Goal: Find specific page/section: Locate a particular part of the current website

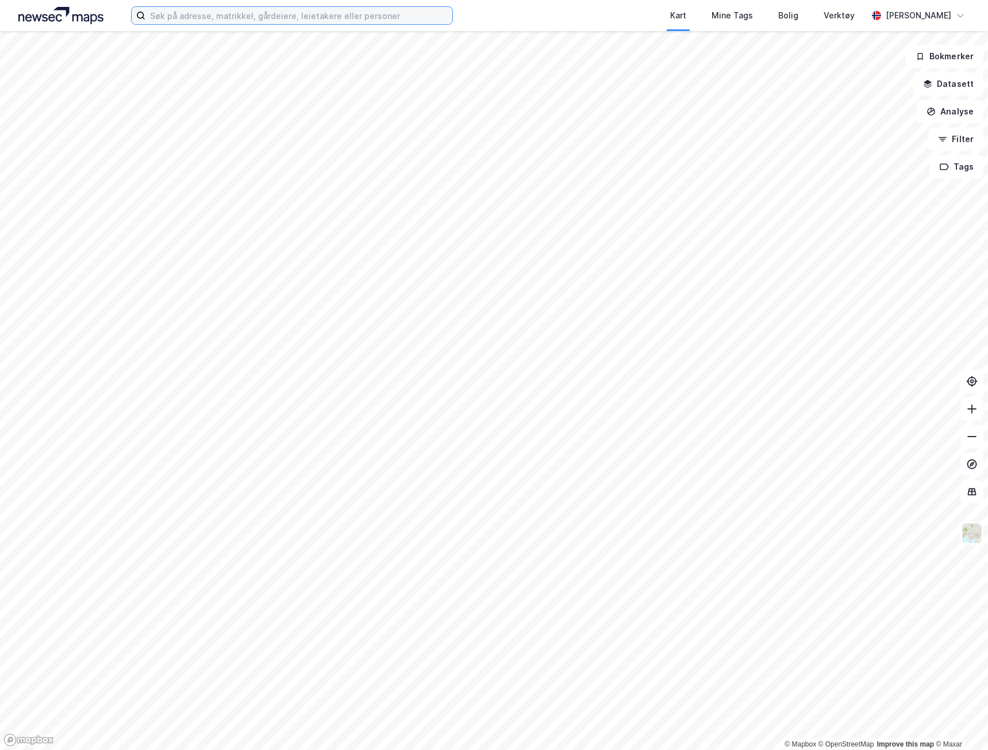
click at [314, 13] on input at bounding box center [298, 15] width 307 height 17
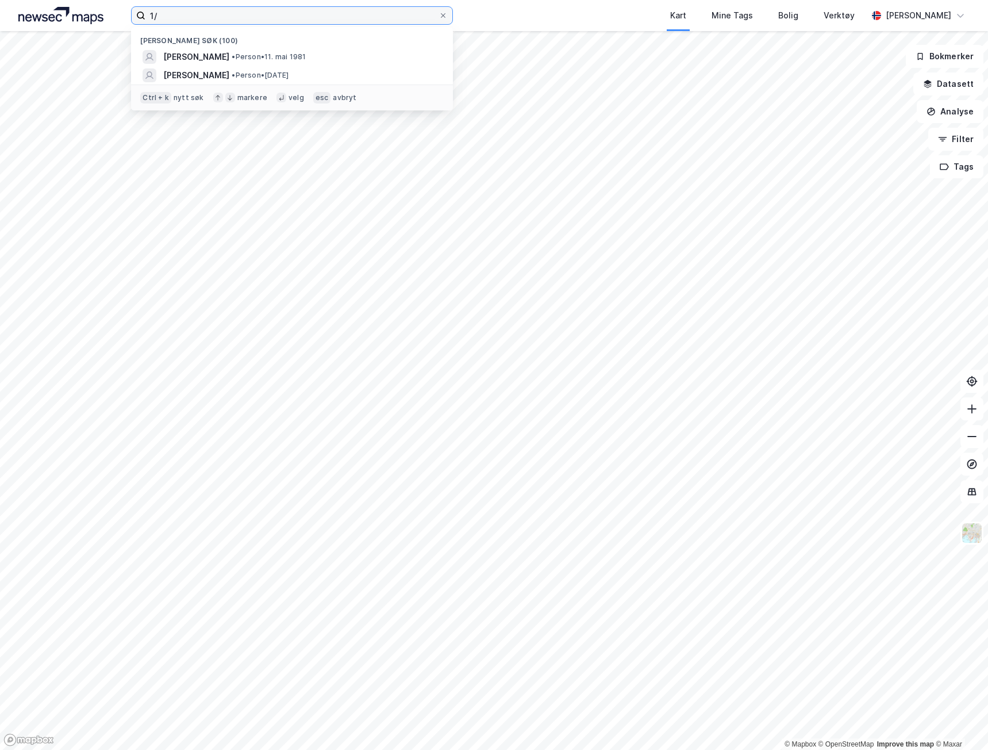
type input "1"
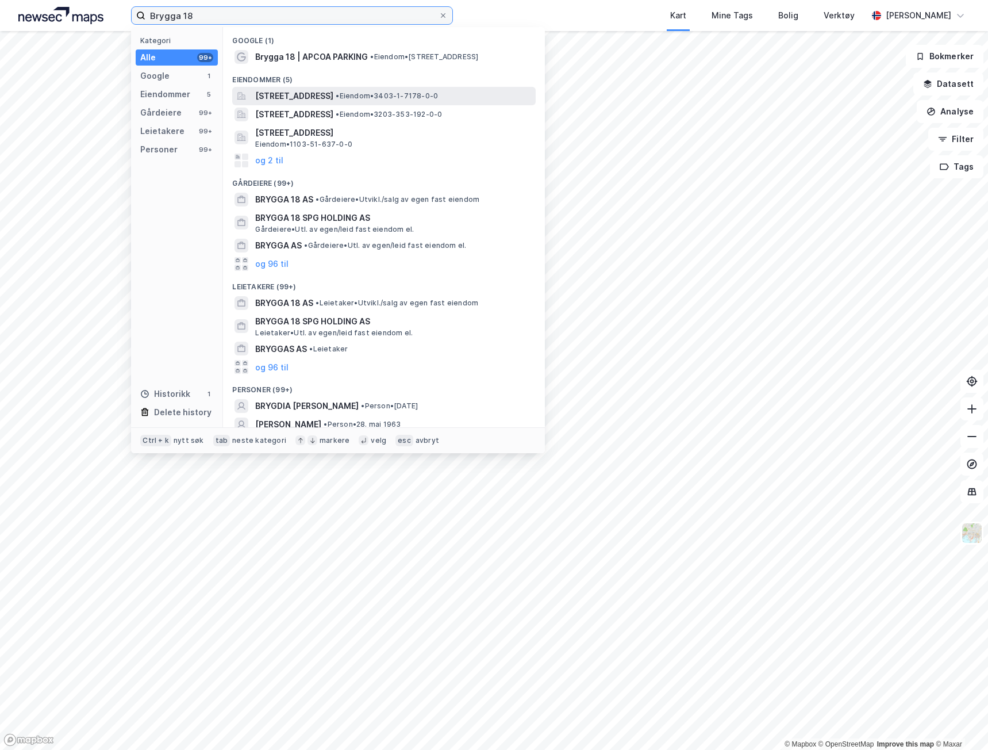
type input "Brygga 18"
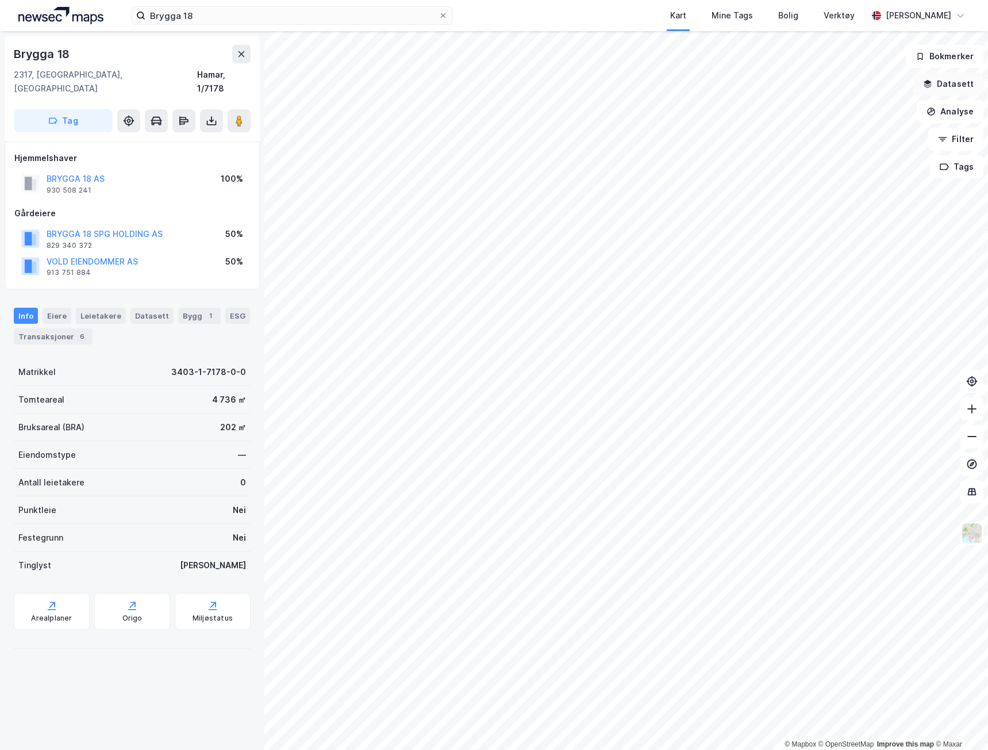
click at [960, 86] on button "Datasett" at bounding box center [948, 83] width 70 height 23
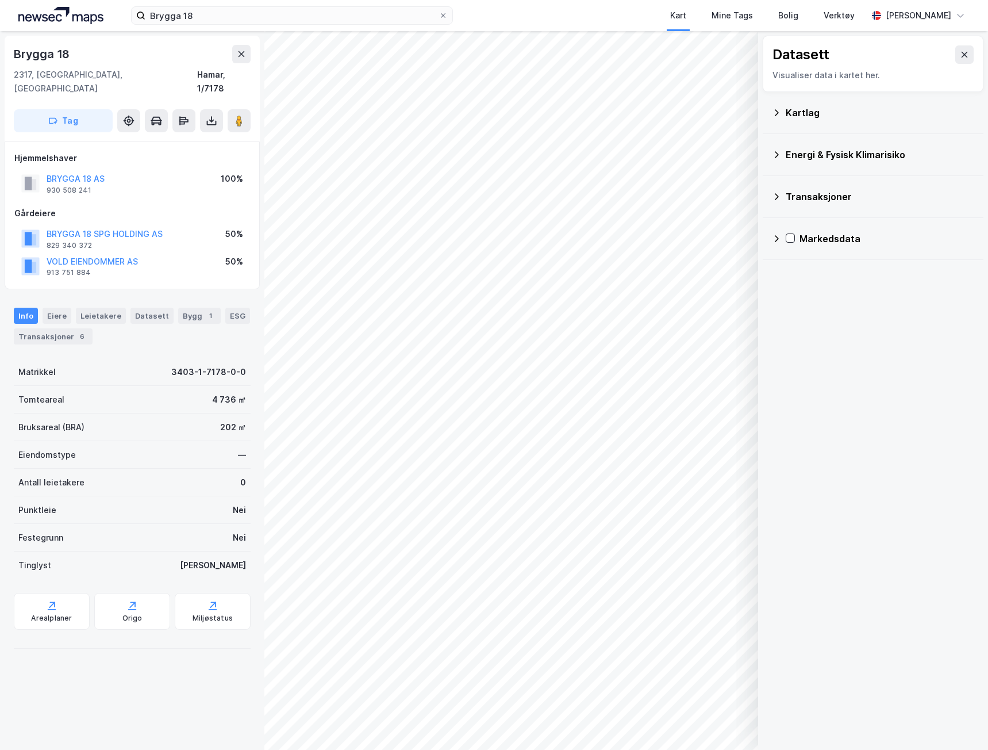
click at [775, 110] on icon at bounding box center [776, 112] width 9 height 9
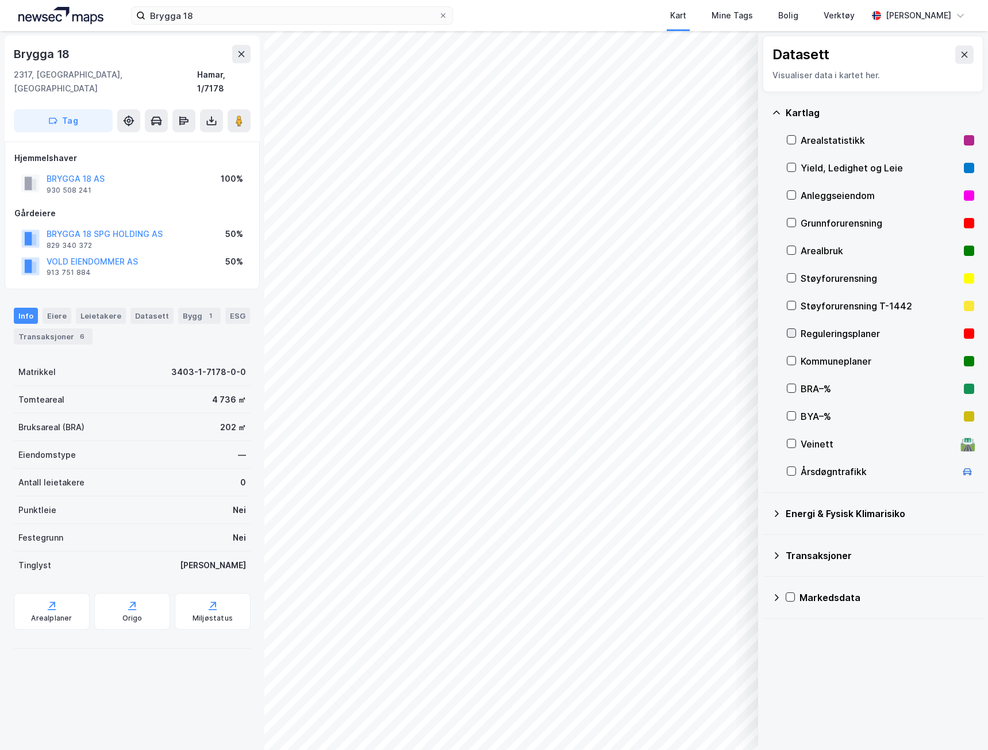
click at [791, 331] on icon at bounding box center [791, 333] width 8 height 8
